Goal: Task Accomplishment & Management: Complete application form

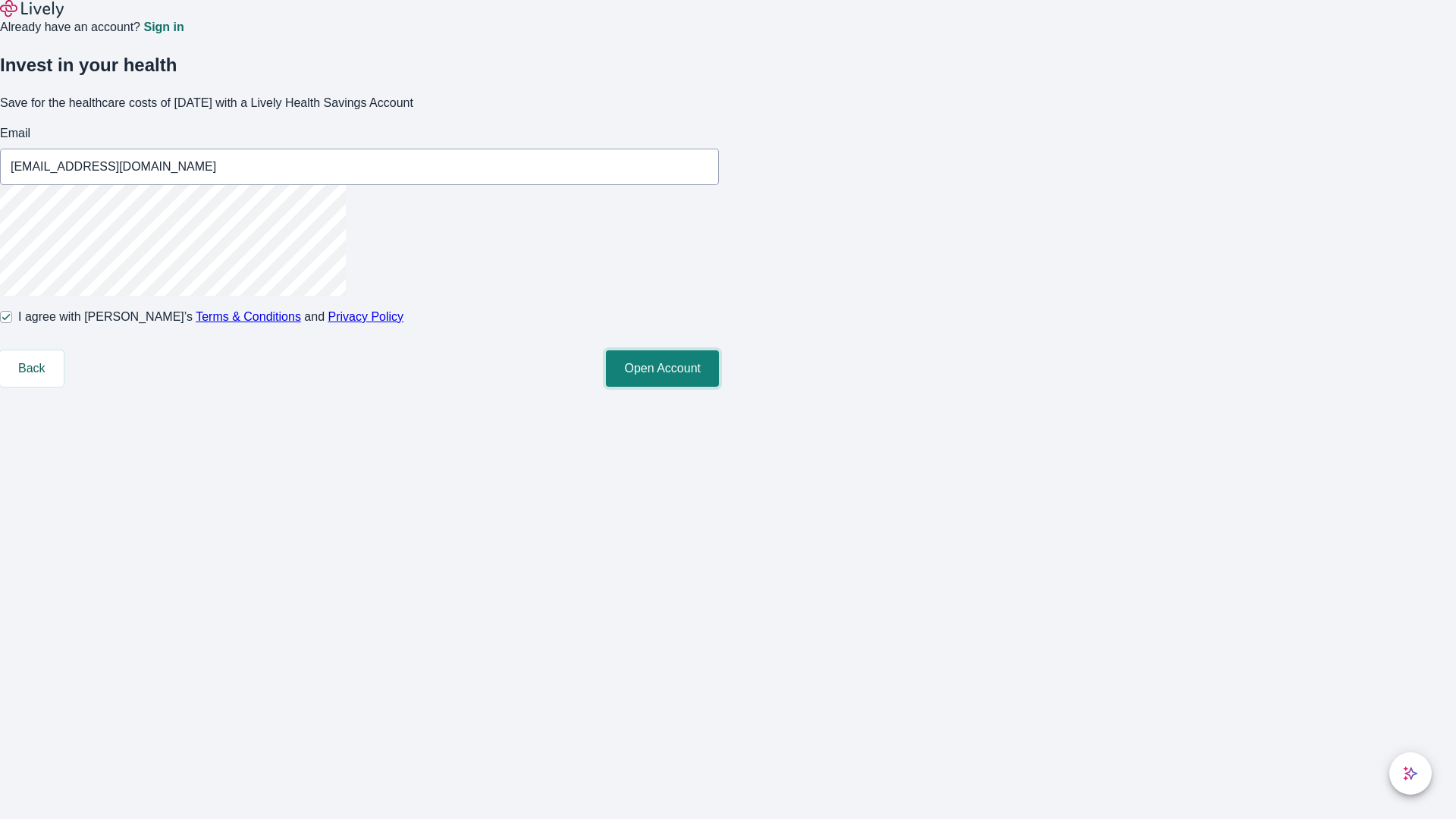
click at [719, 387] on button "Open Account" at bounding box center [662, 369] width 113 height 37
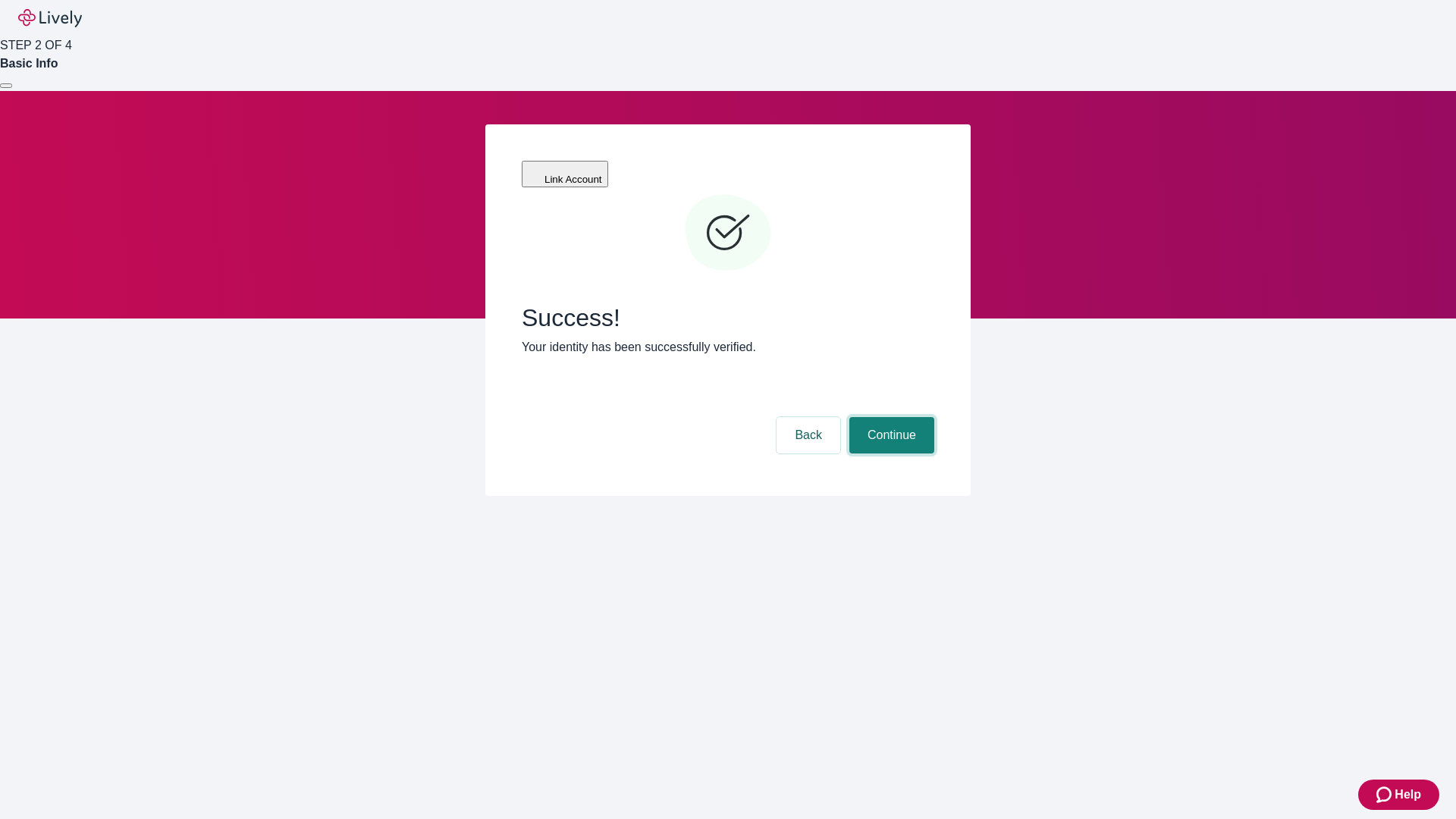
click at [890, 417] on button "Continue" at bounding box center [892, 435] width 85 height 37
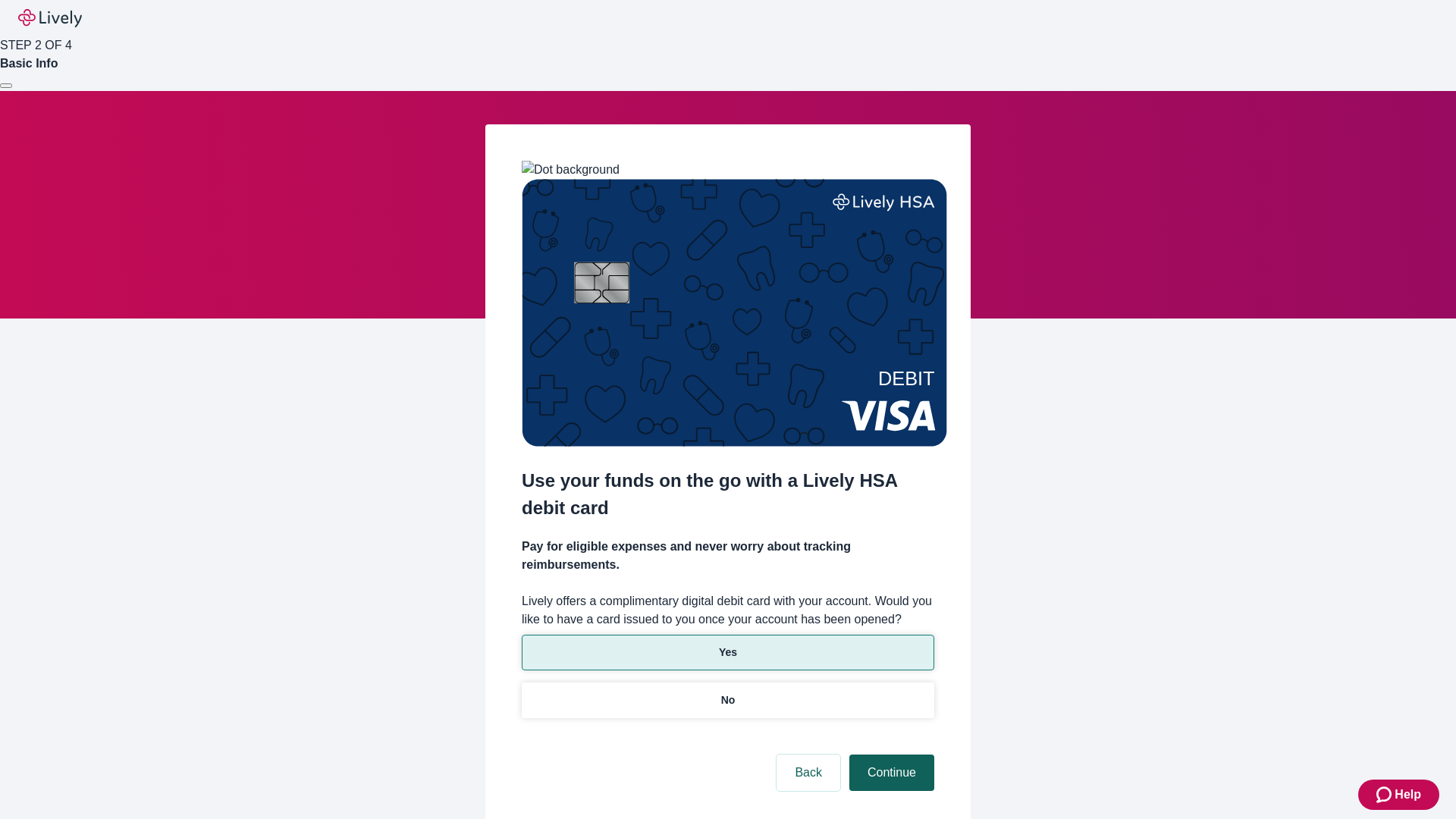
click at [728, 644] on p "Yes" at bounding box center [728, 652] width 18 height 16
click at [890, 754] on button "Continue" at bounding box center [892, 773] width 85 height 37
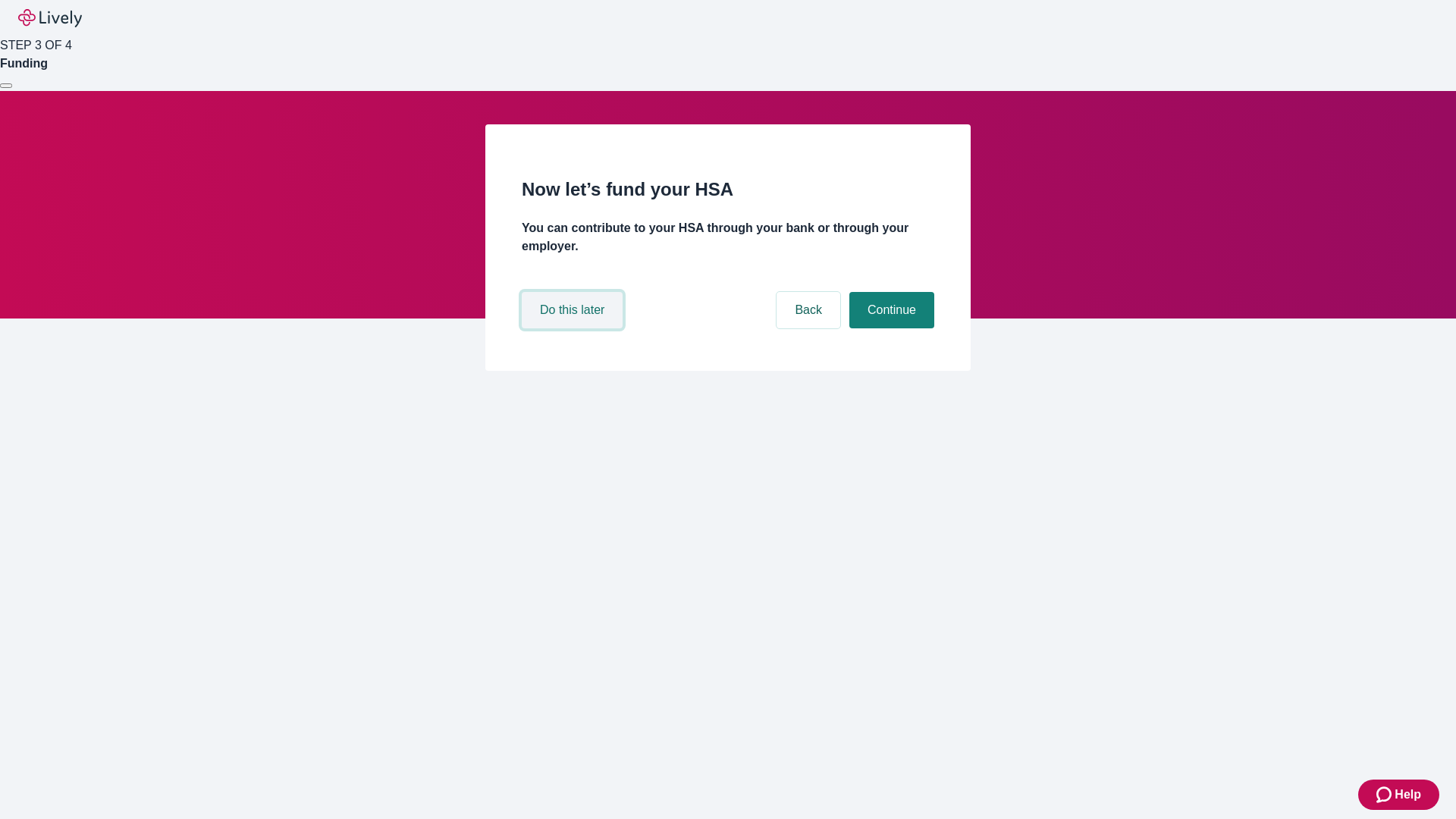
click at [574, 328] on button "Do this later" at bounding box center [572, 311] width 101 height 37
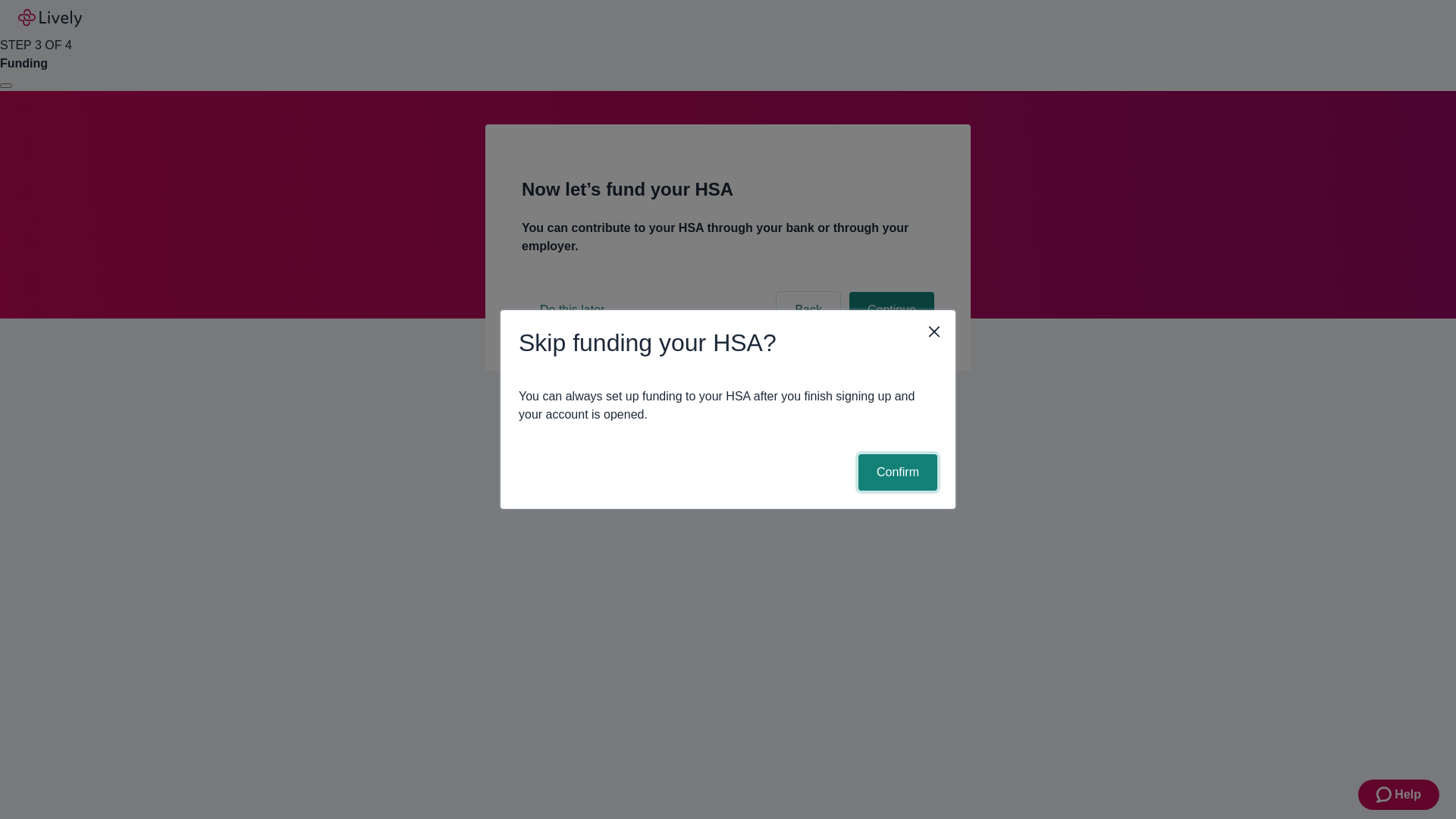
click at [895, 473] on button "Confirm" at bounding box center [897, 473] width 79 height 37
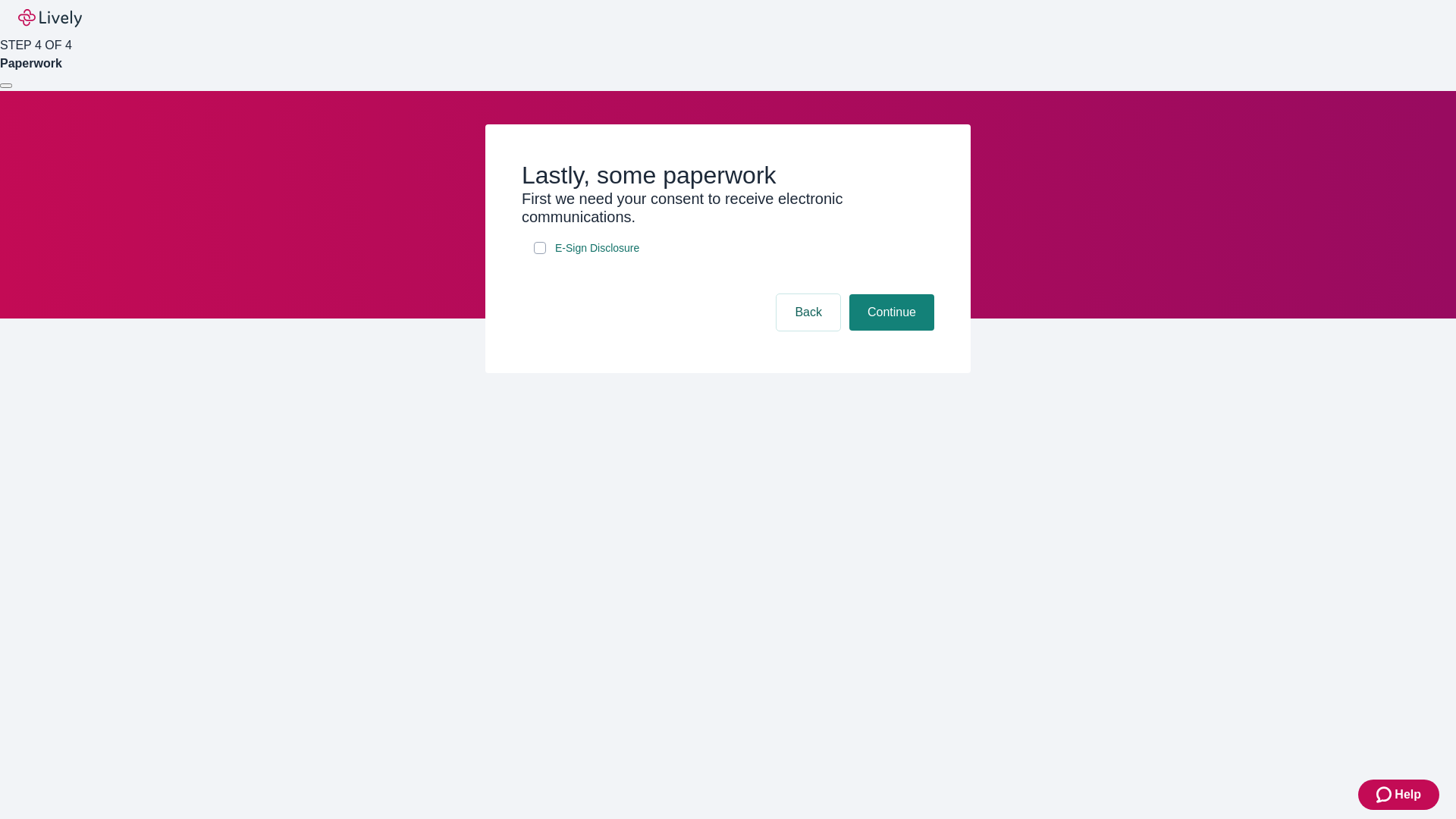
click at [539, 254] on input "E-Sign Disclosure" at bounding box center [539, 248] width 13 height 13
checkbox input "true"
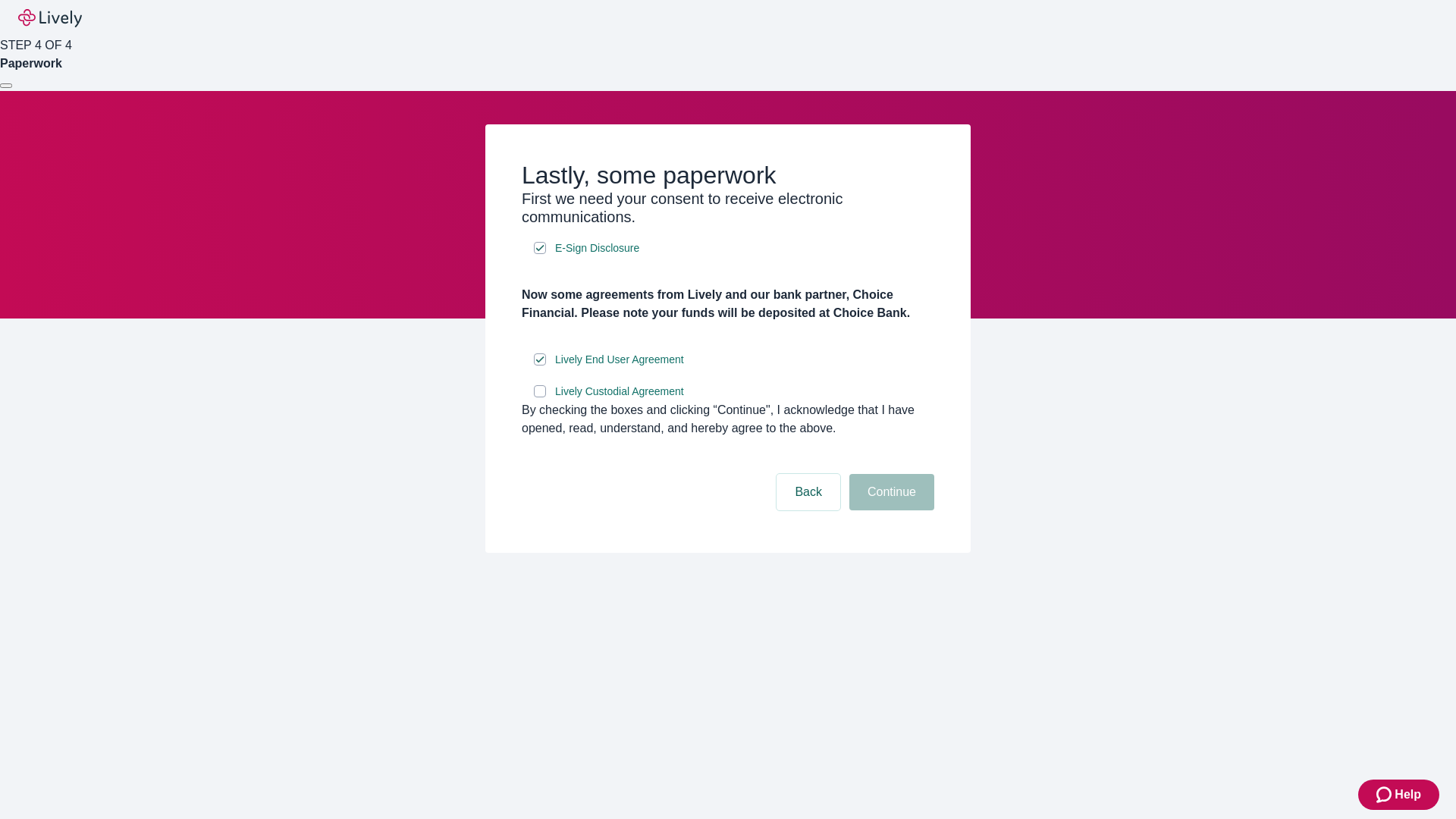
click at [539, 397] on input "Lively Custodial Agreement" at bounding box center [539, 391] width 13 height 13
checkbox input "true"
click at [890, 510] on button "Continue" at bounding box center [892, 492] width 85 height 37
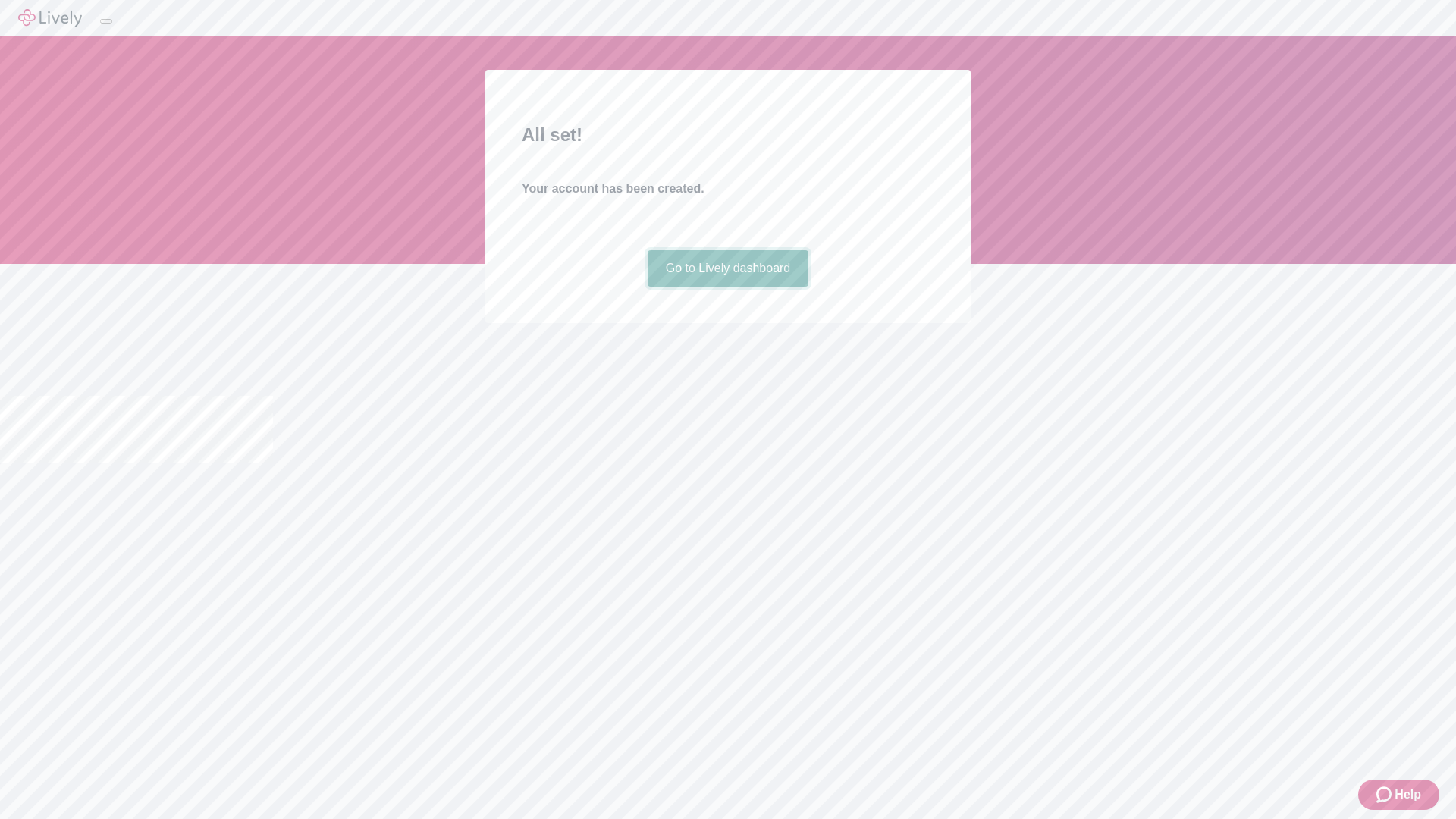
click at [728, 287] on link "Go to Lively dashboard" at bounding box center [728, 268] width 161 height 37
